Goal: Answer question/provide support: Answer question/provide support

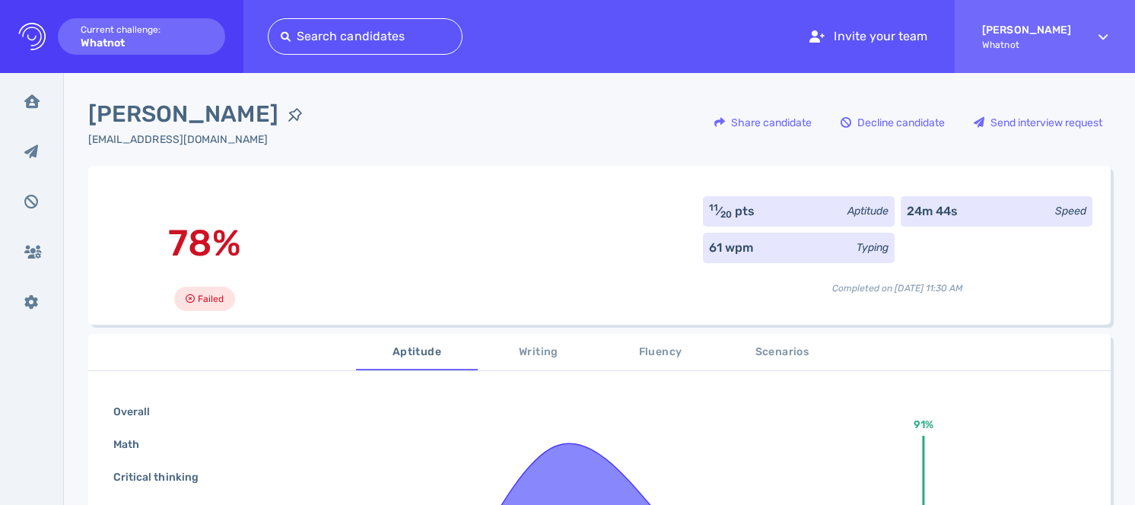
scroll to position [109, 0]
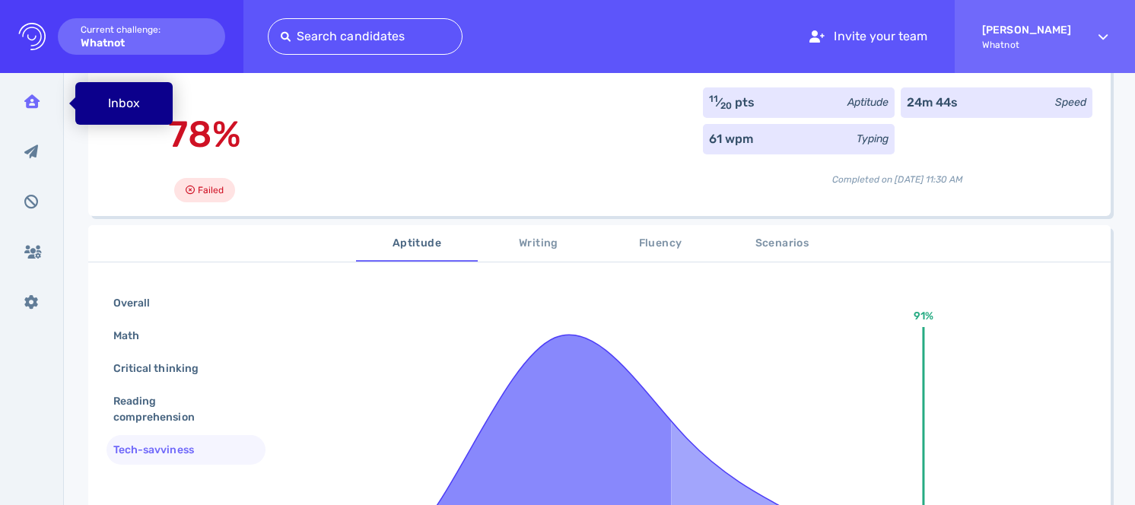
click at [42, 100] on div "Inbox" at bounding box center [32, 101] width 40 height 38
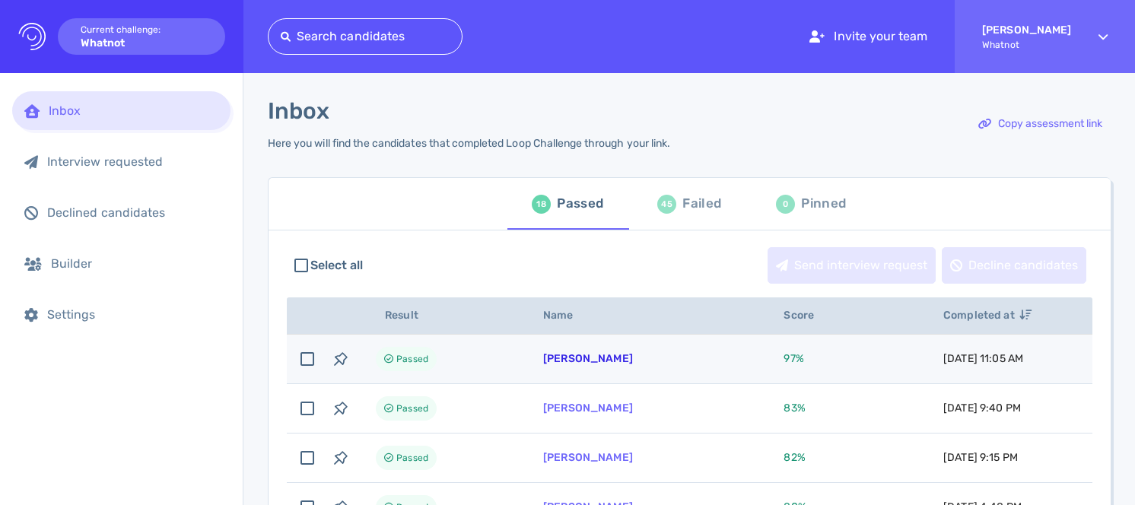
click at [597, 359] on link "[PERSON_NAME]" at bounding box center [588, 358] width 90 height 13
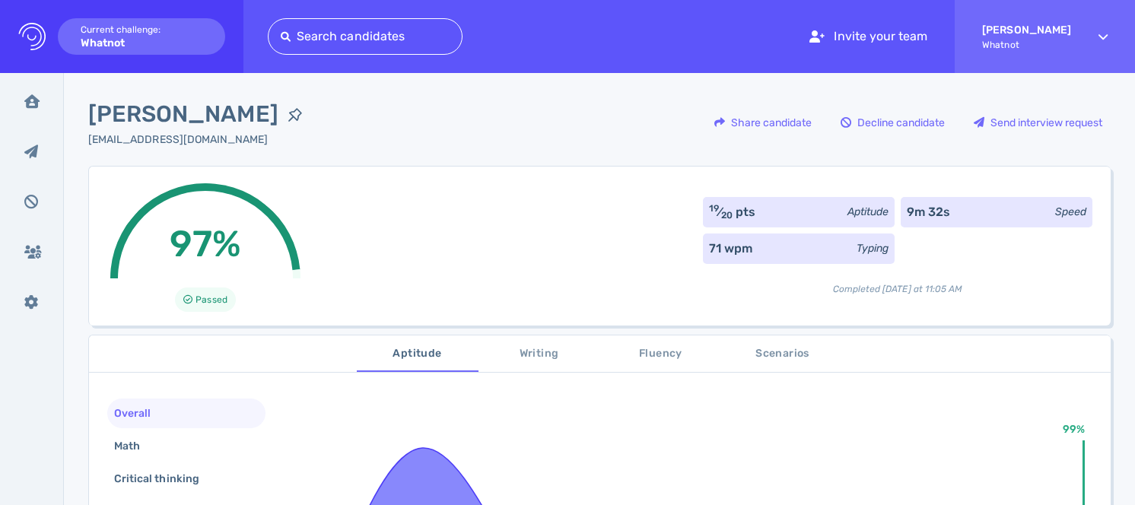
scroll to position [7, 0]
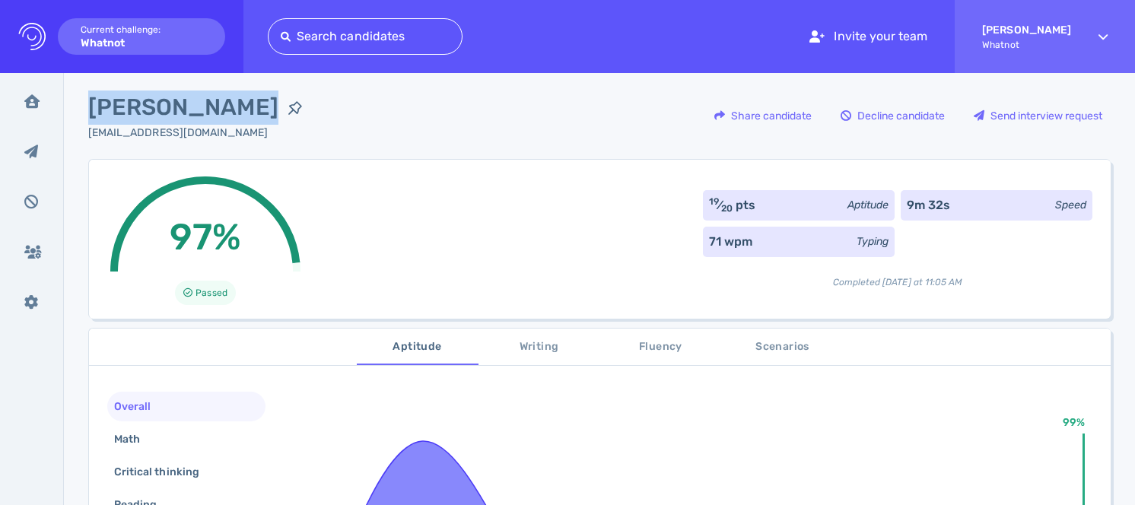
drag, startPoint x: 93, startPoint y: 107, endPoint x: 243, endPoint y: 108, distance: 149.9
click at [243, 108] on span "[PERSON_NAME]" at bounding box center [183, 108] width 190 height 34
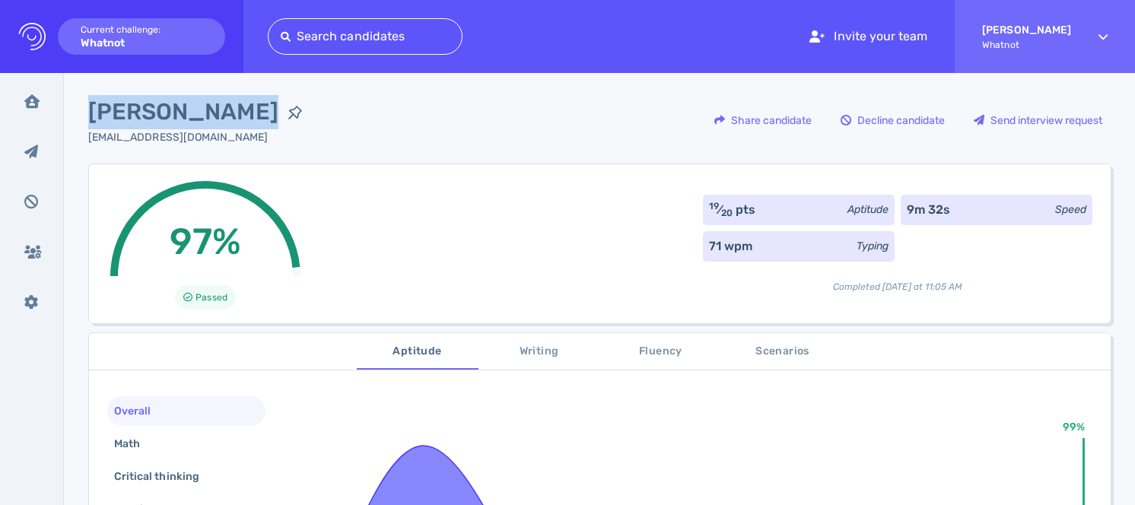
scroll to position [2, 0]
copy span "[PERSON_NAME]"
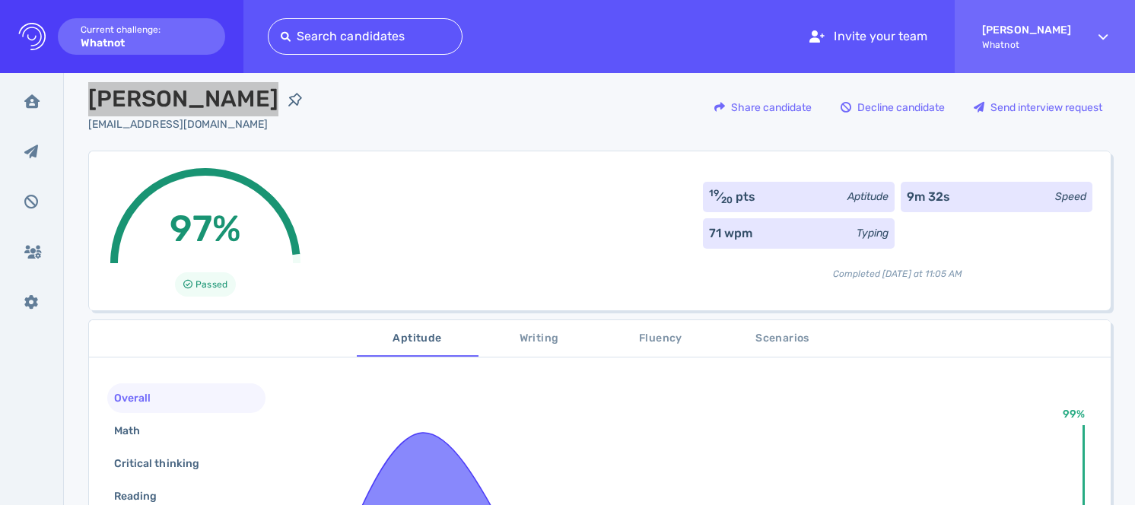
scroll to position [0, 0]
